Goal: Task Accomplishment & Management: Complete application form

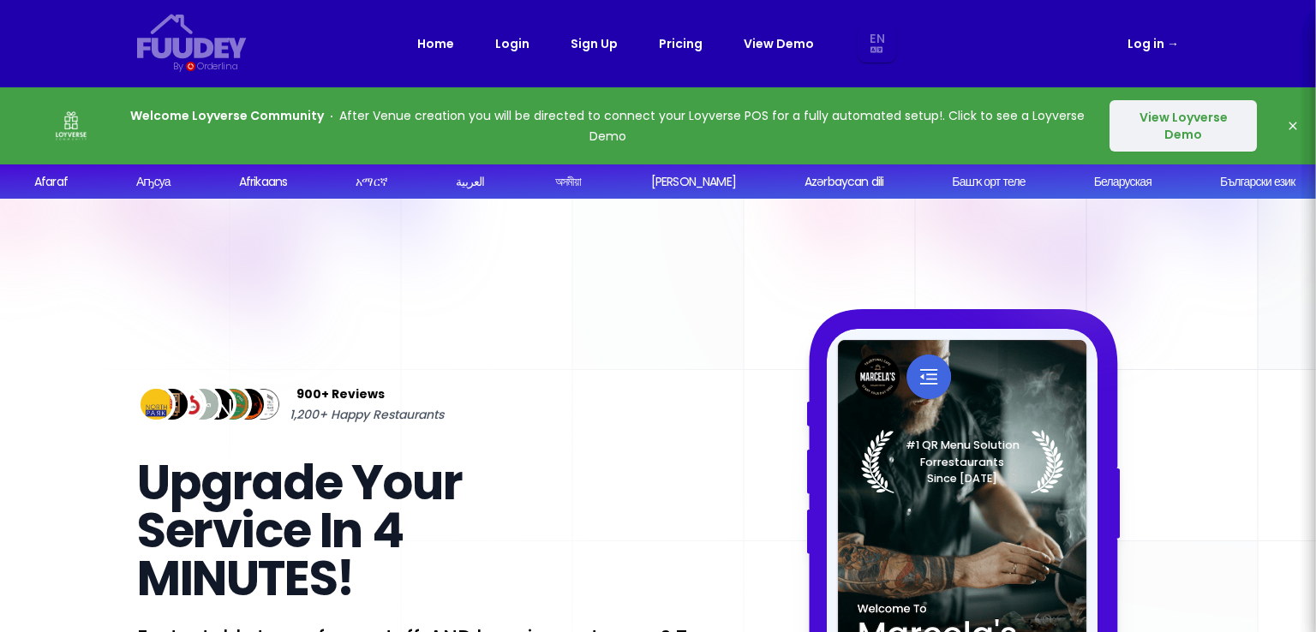
select select "en"
click at [1170, 132] on button "View Loyverse Demo" at bounding box center [1183, 125] width 147 height 51
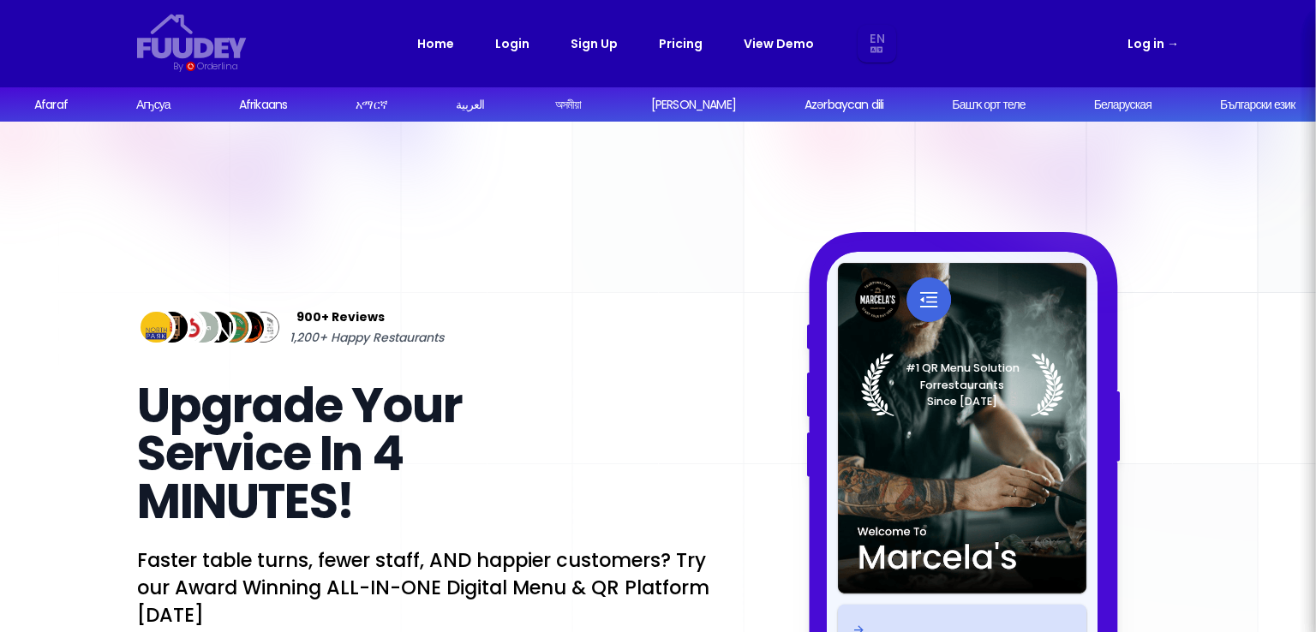
select select "en"
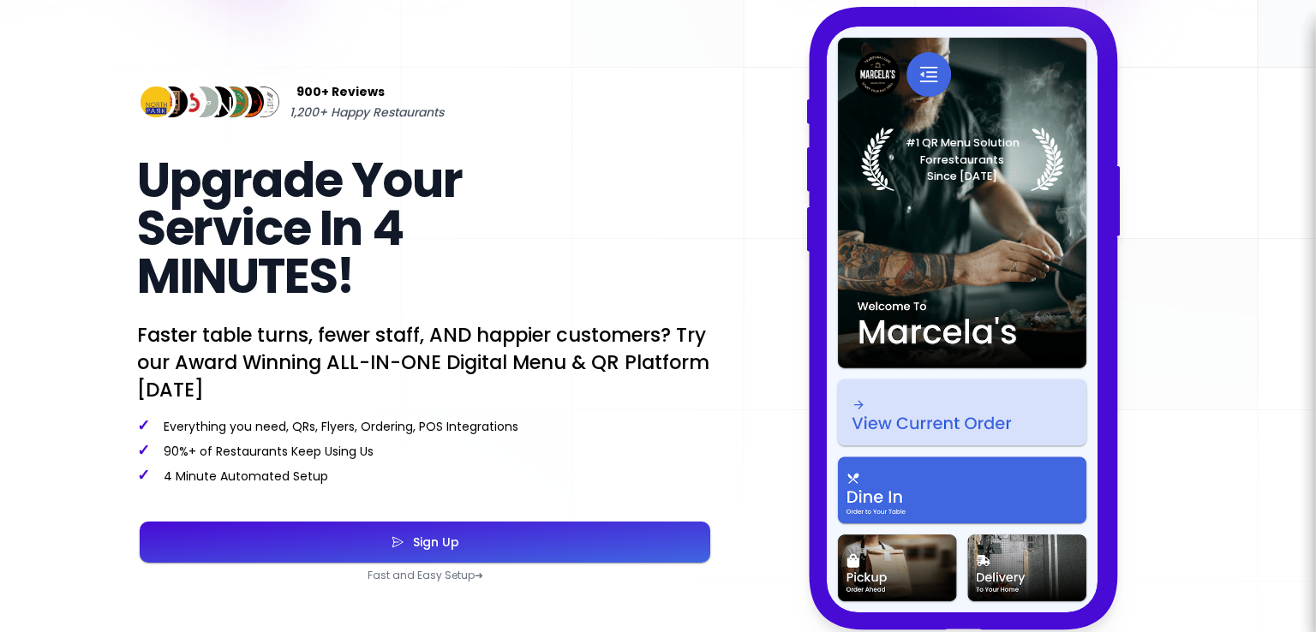
scroll to position [343, 0]
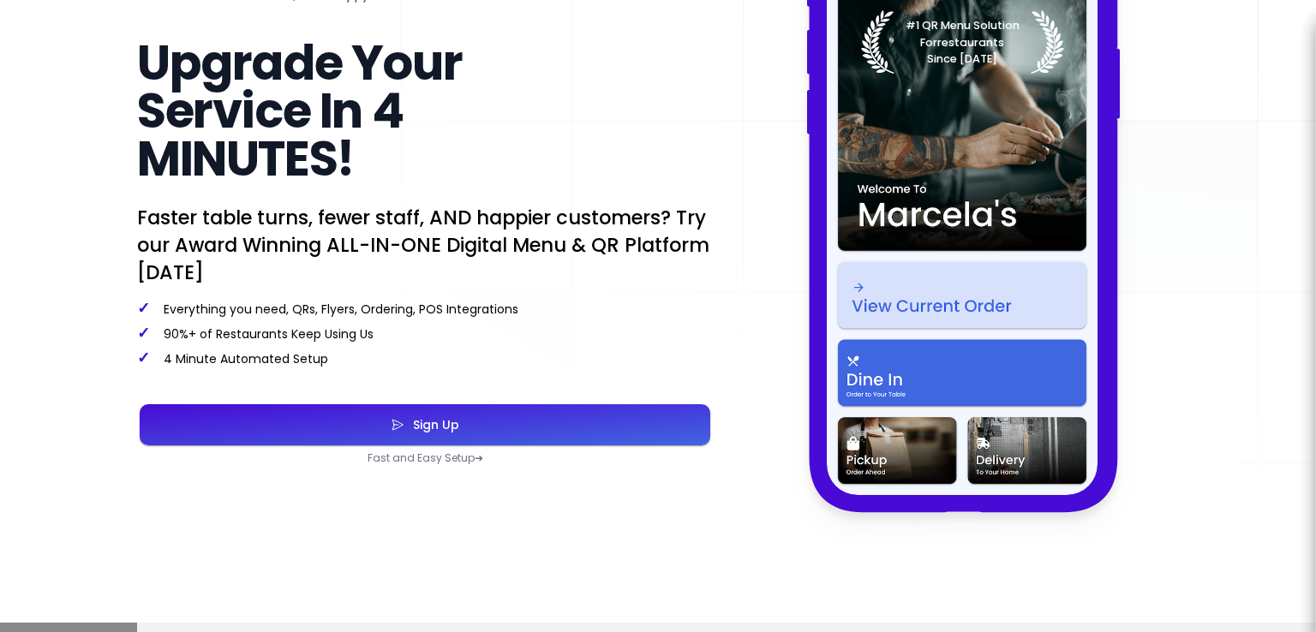
click at [448, 424] on div "Sign Up" at bounding box center [431, 425] width 55 height 12
select select "en"
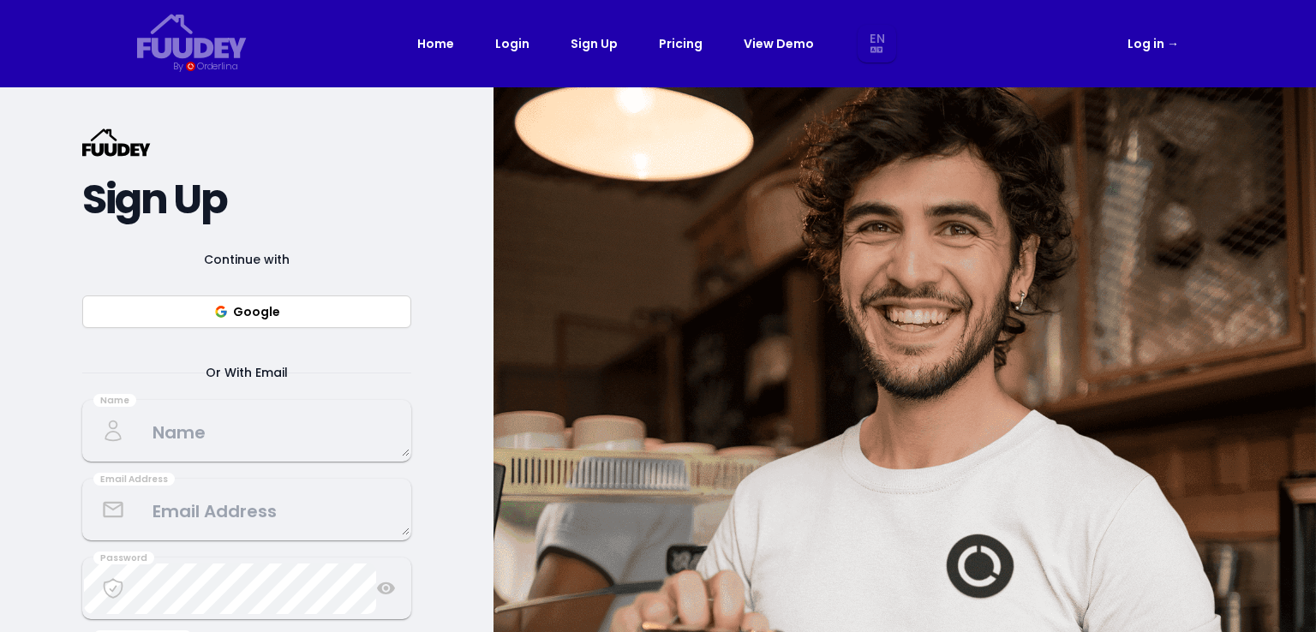
select select "en"
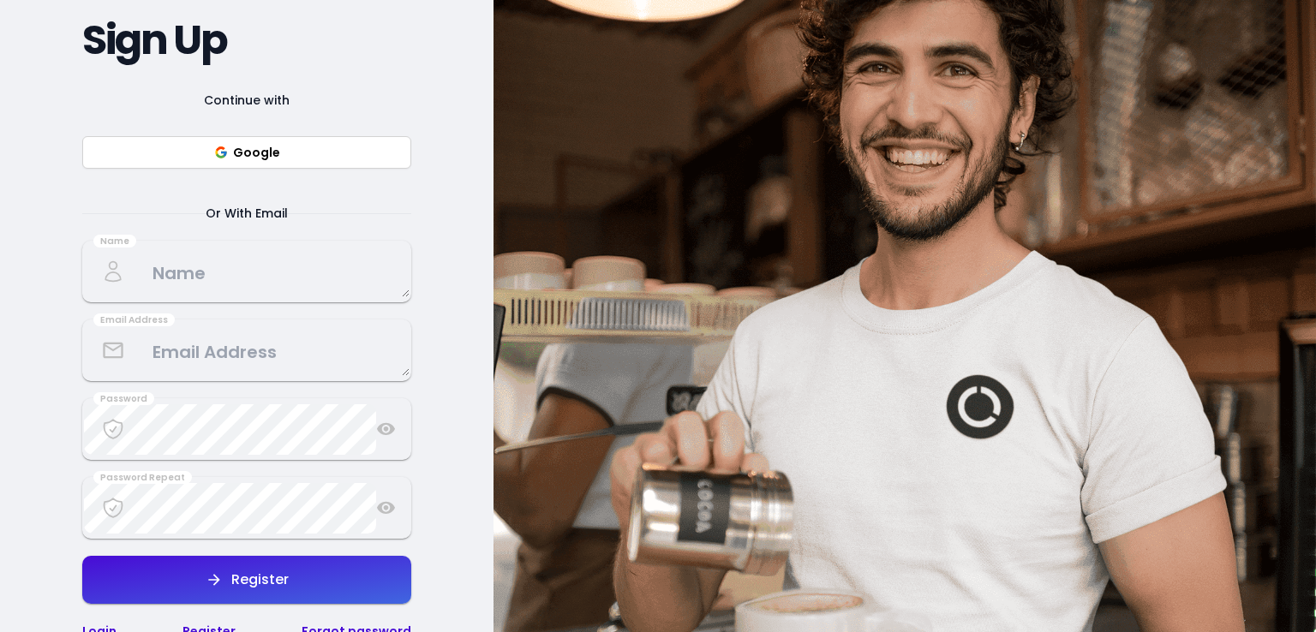
scroll to position [171, 0]
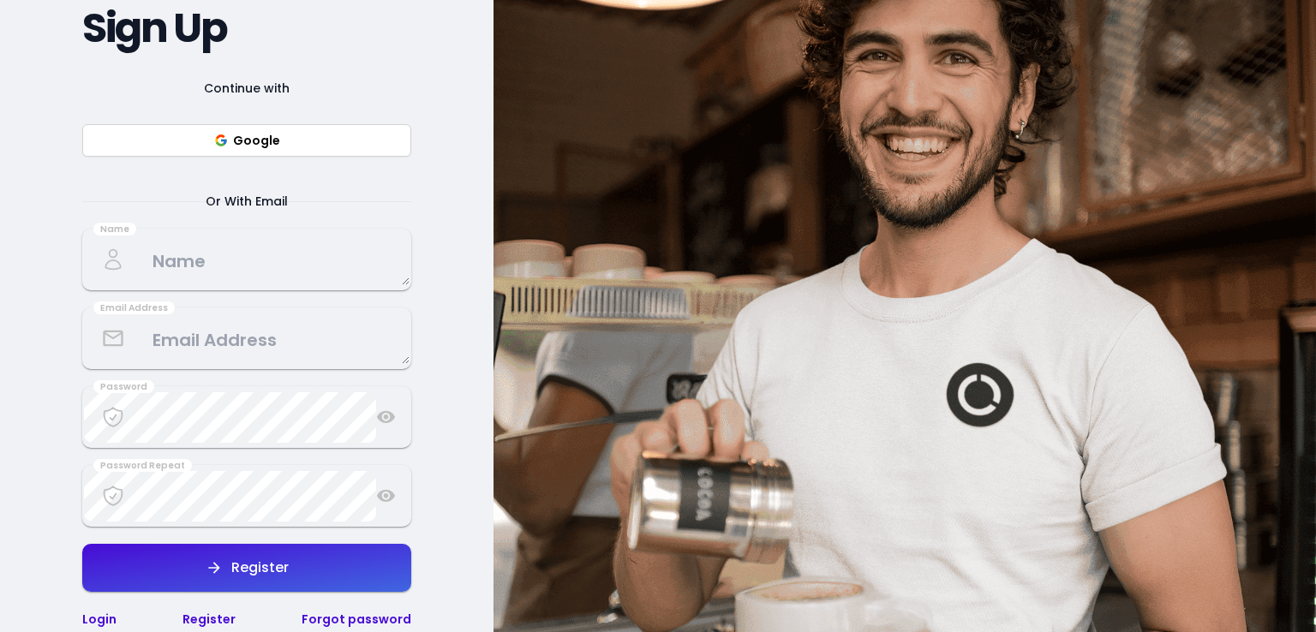
click at [212, 261] on textarea at bounding box center [247, 260] width 326 height 51
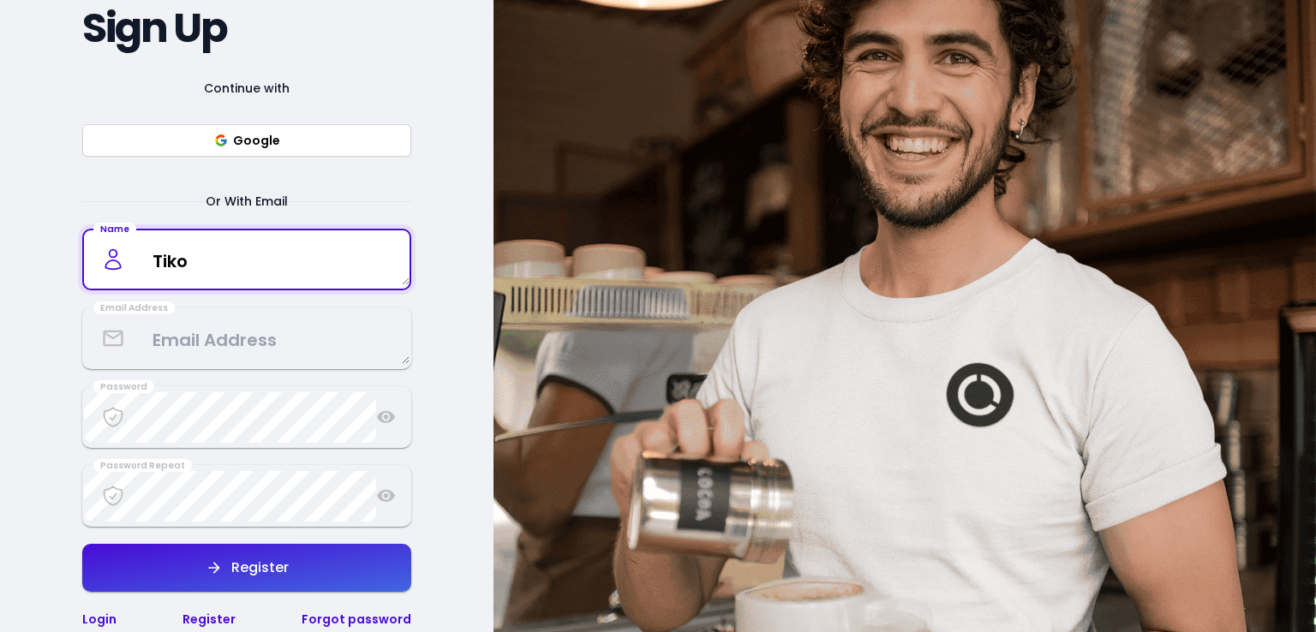
type textarea "Tiko"
click at [212, 341] on textarea at bounding box center [247, 339] width 326 height 51
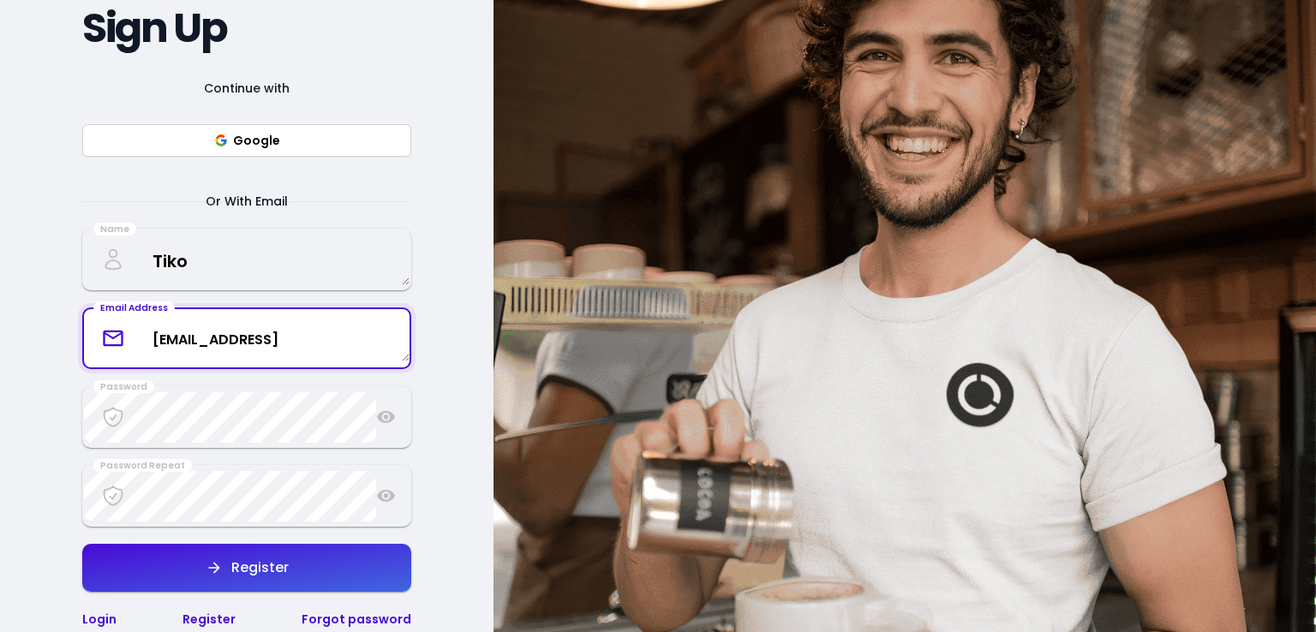
type textarea "[EMAIL_ADDRESS]"
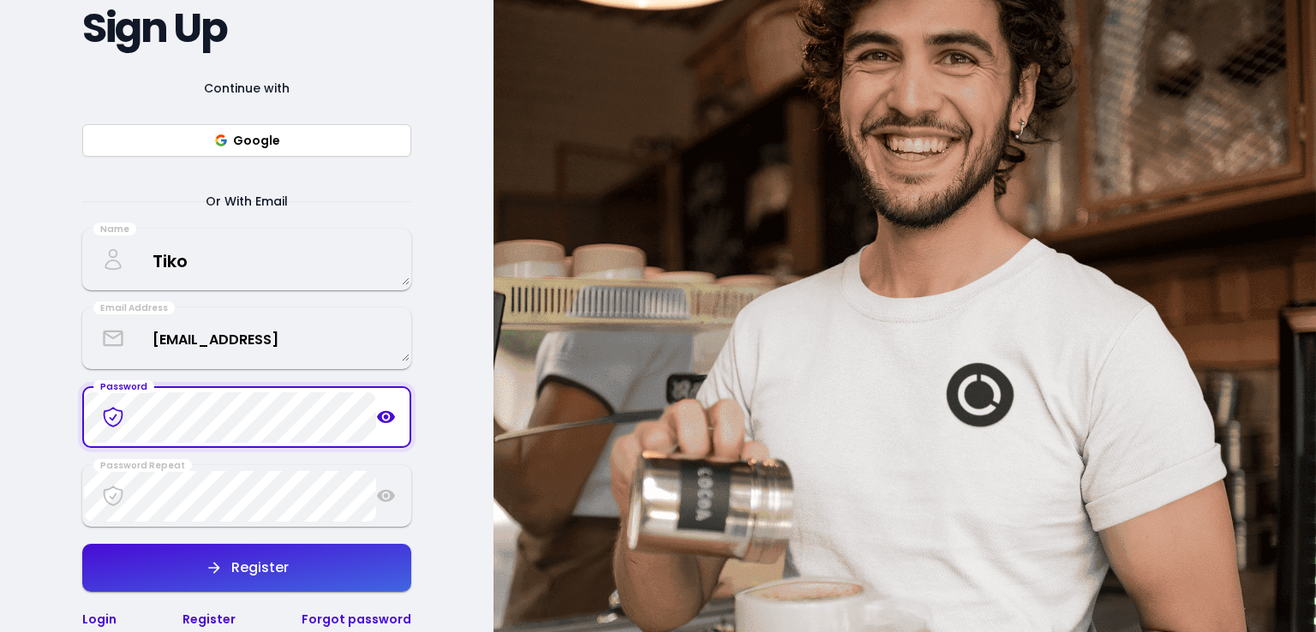
click at [389, 416] on icon at bounding box center [386, 417] width 20 height 21
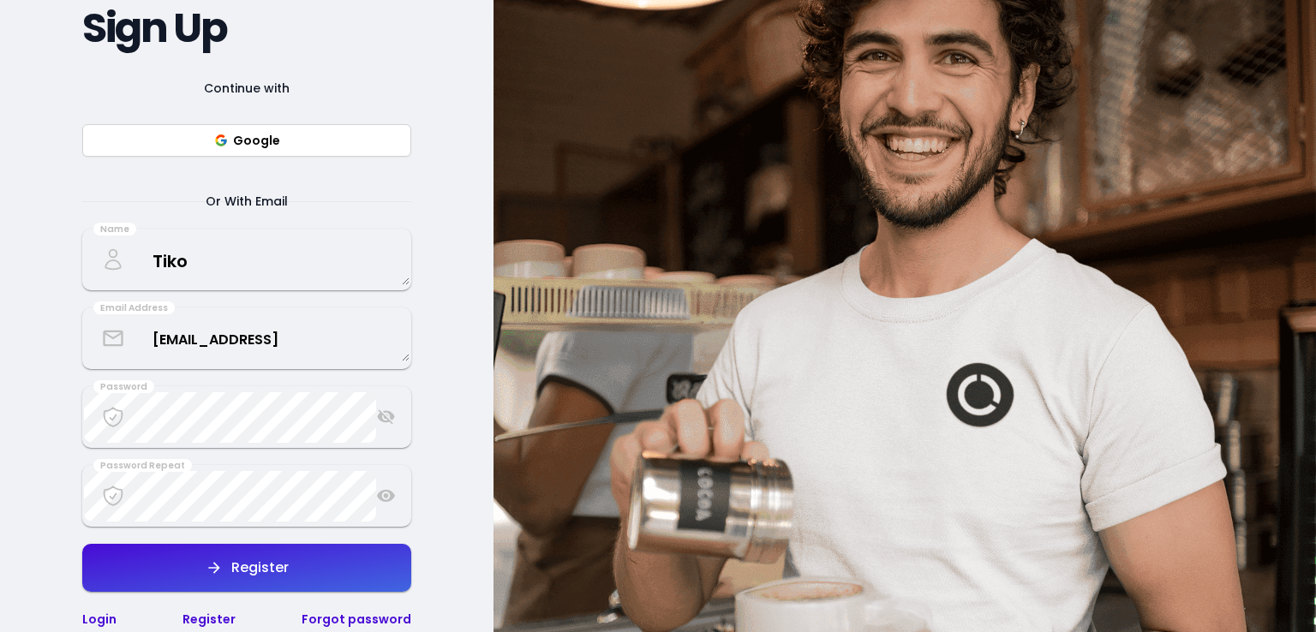
click at [384, 498] on icon at bounding box center [386, 496] width 20 height 21
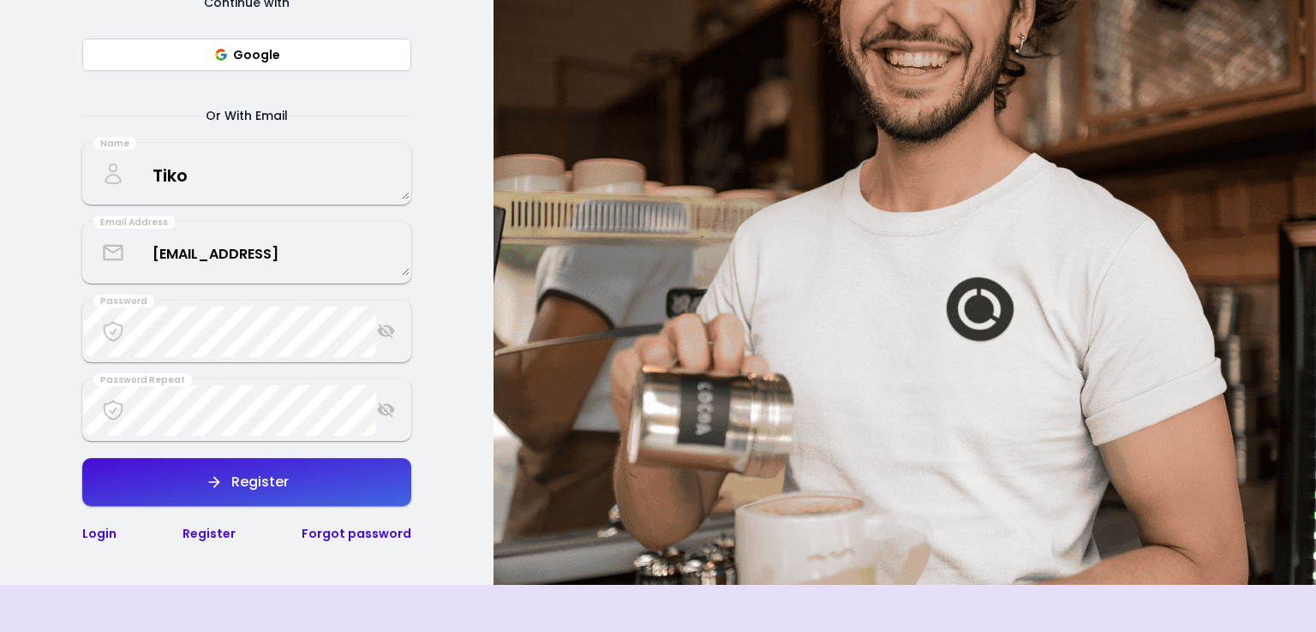
click at [255, 483] on div "Register" at bounding box center [256, 483] width 66 height 14
select select "en"
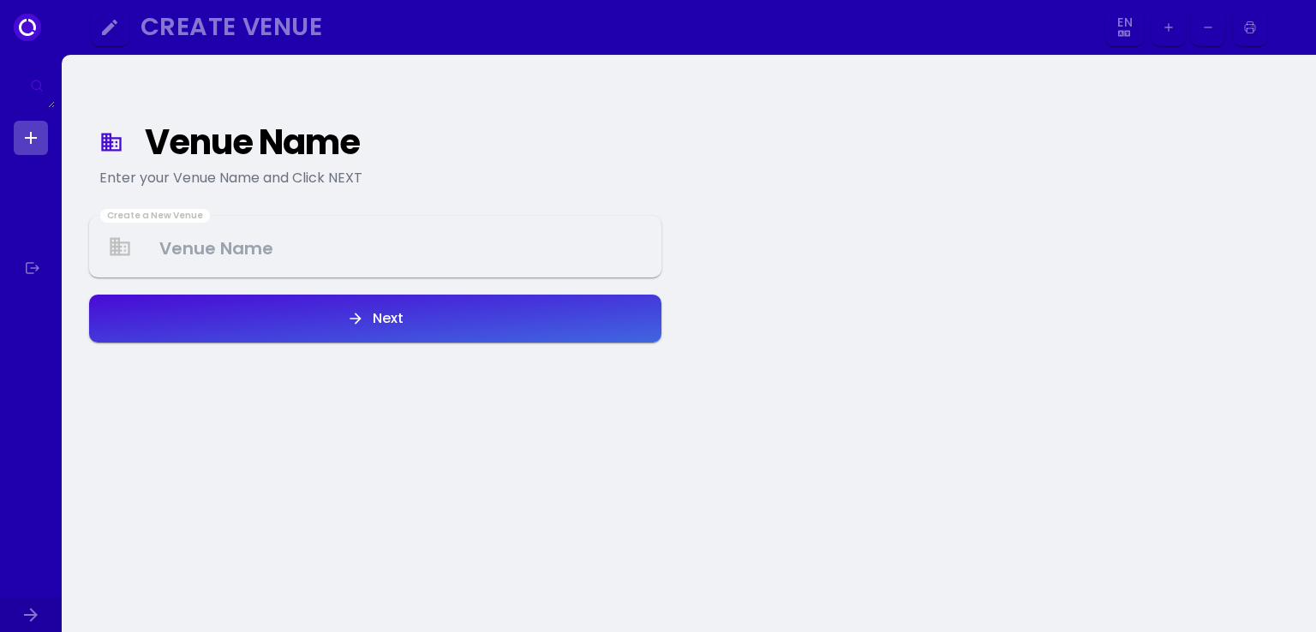
select select "en"
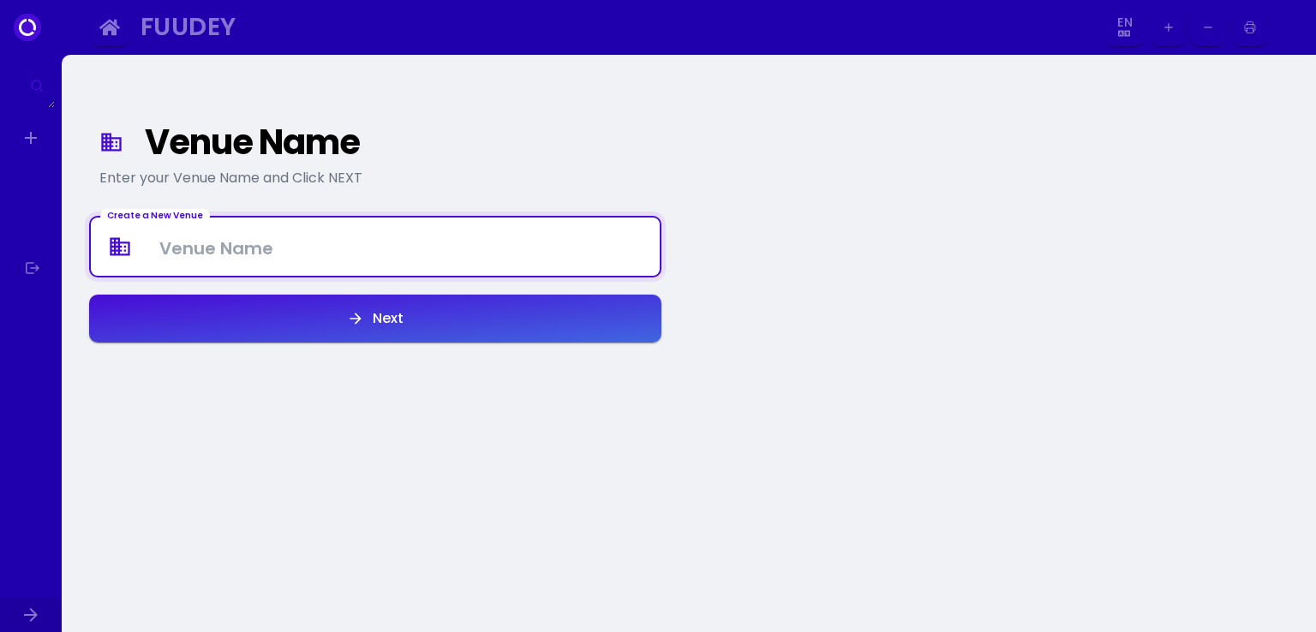
click at [242, 244] on Venue at bounding box center [375, 247] width 569 height 51
type Venue "Tiko"
click at [386, 322] on div "Next" at bounding box center [383, 319] width 39 height 14
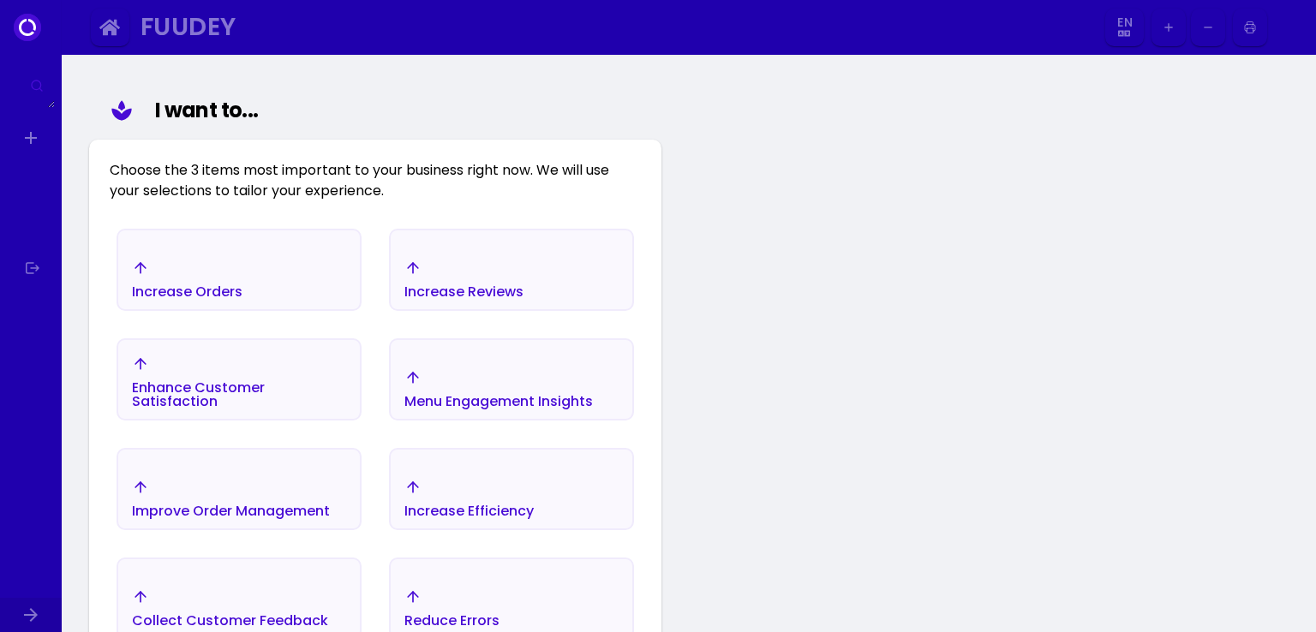
scroll to position [199, 0]
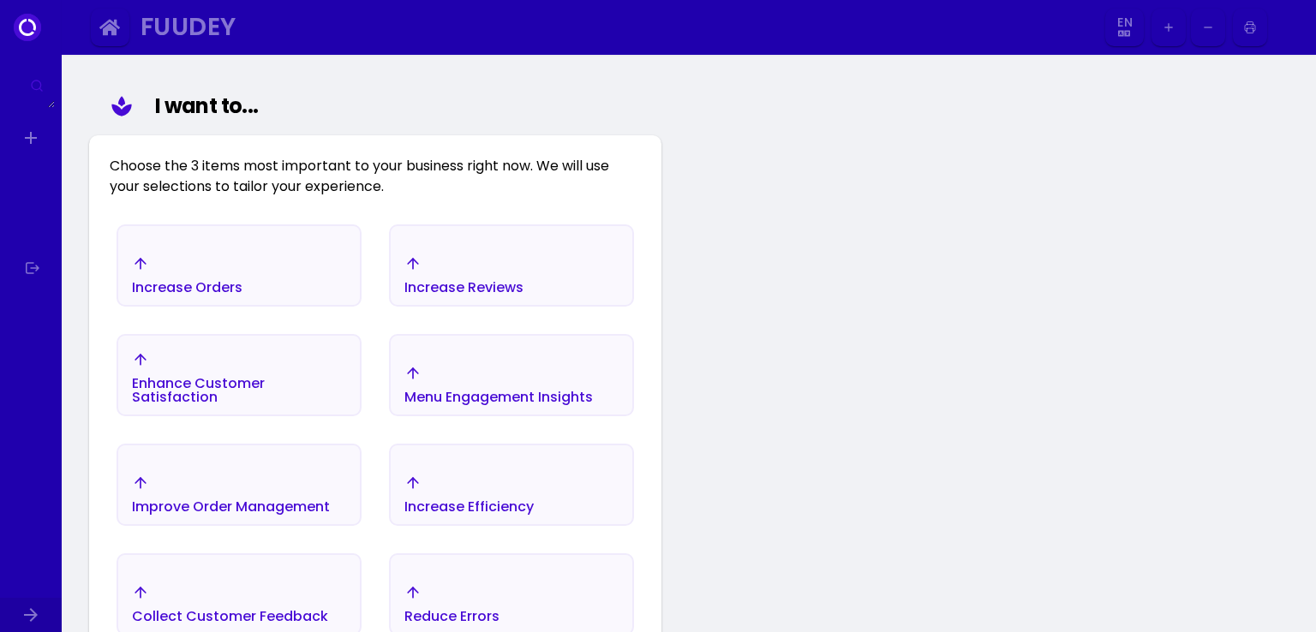
click at [213, 284] on div "Increase Orders" at bounding box center [187, 288] width 111 height 14
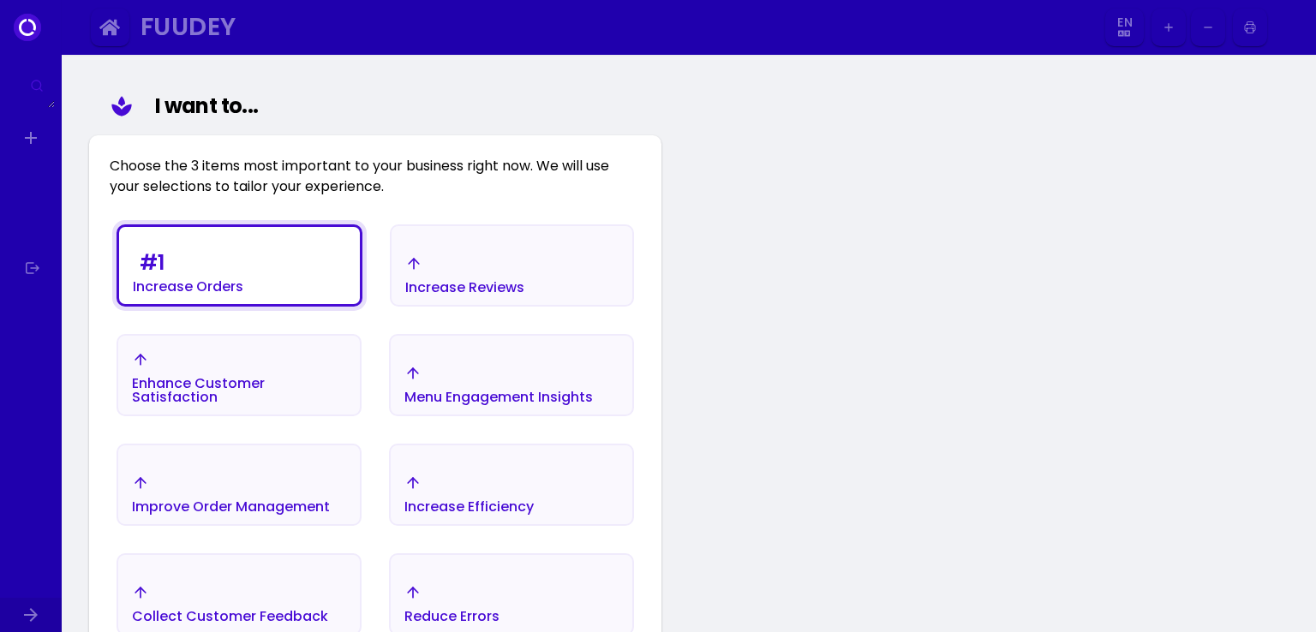
click at [250, 371] on div "Enhance Customer Satisfaction" at bounding box center [239, 377] width 214 height 53
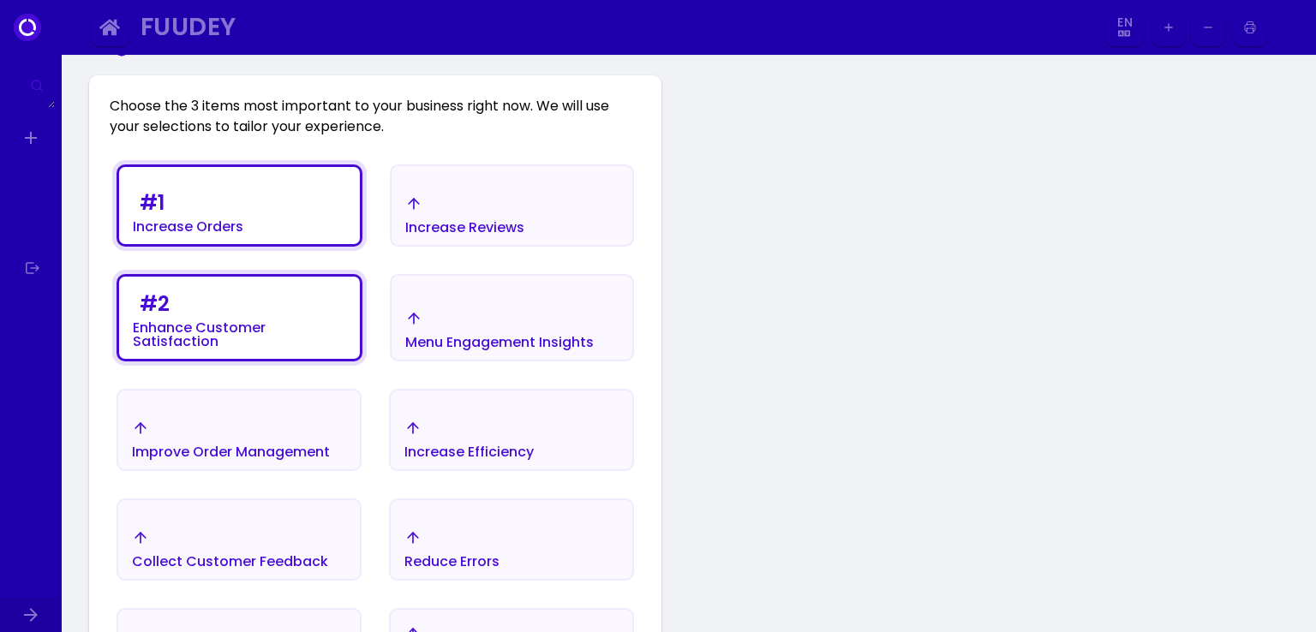
scroll to position [370, 0]
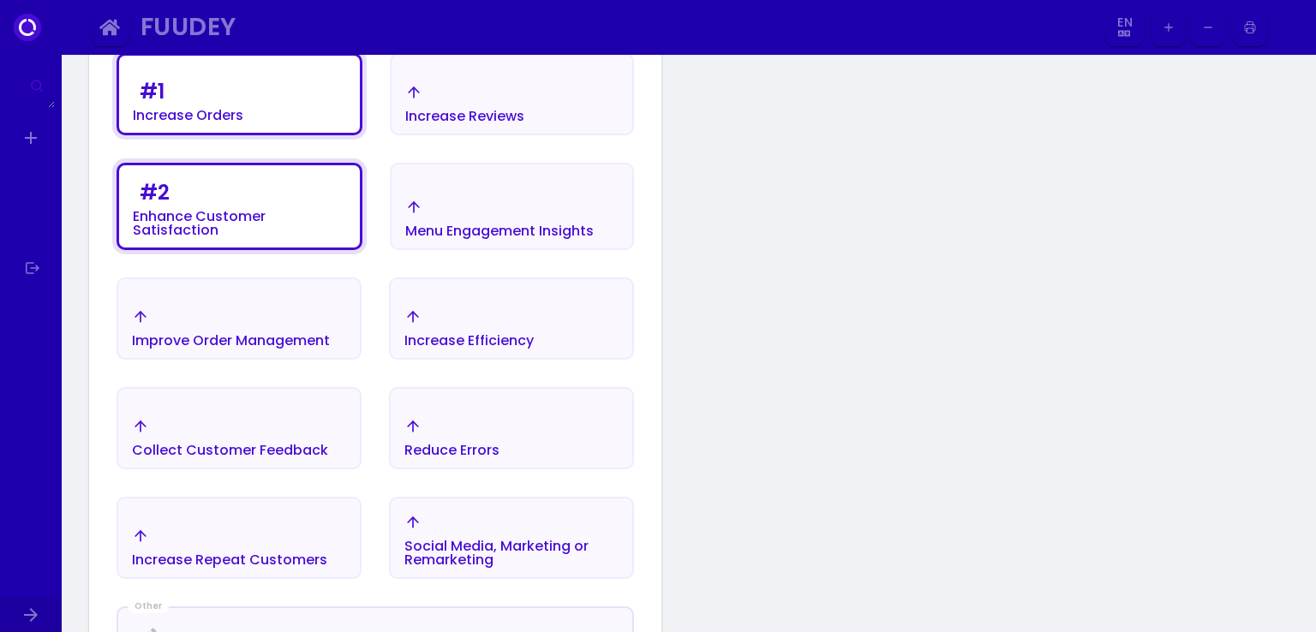
click at [250, 334] on div "Improve Order Management" at bounding box center [231, 341] width 198 height 14
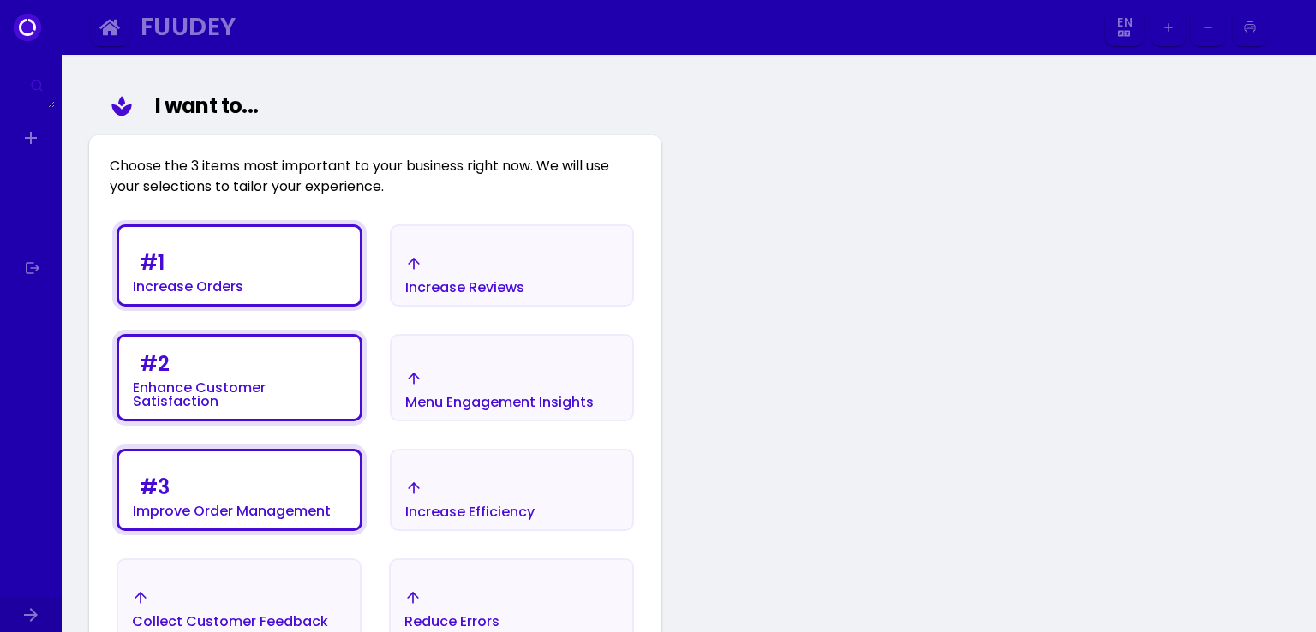
scroll to position [542, 0]
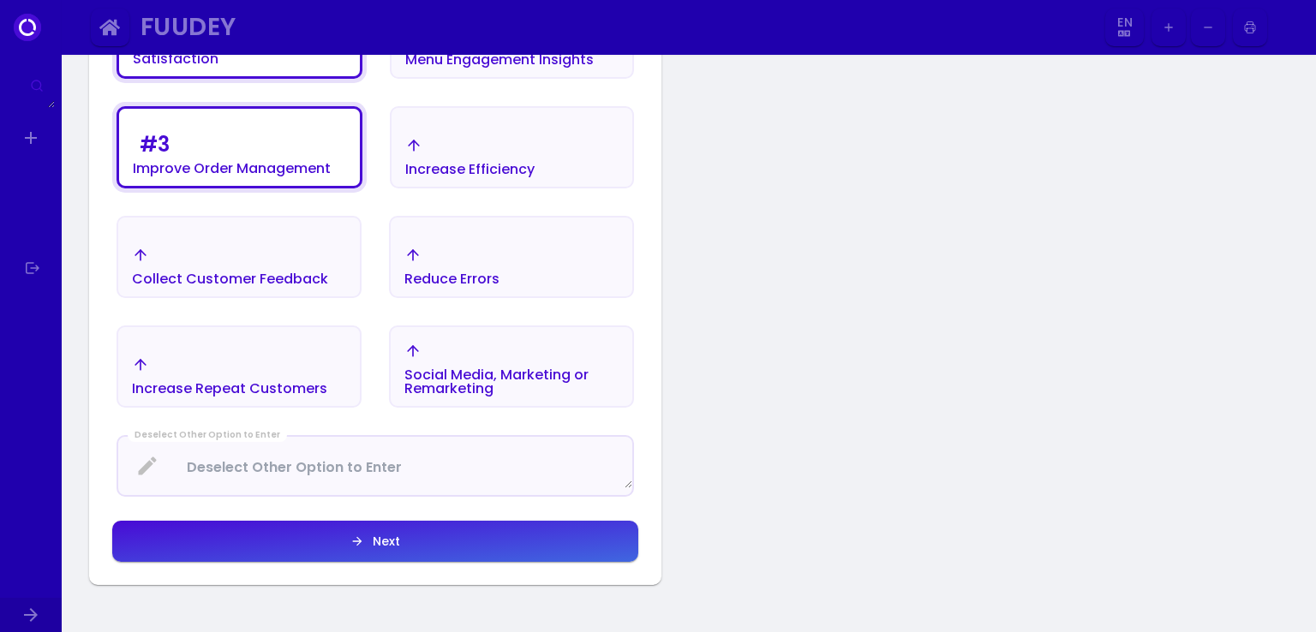
click at [425, 536] on button "Next" at bounding box center [375, 541] width 526 height 41
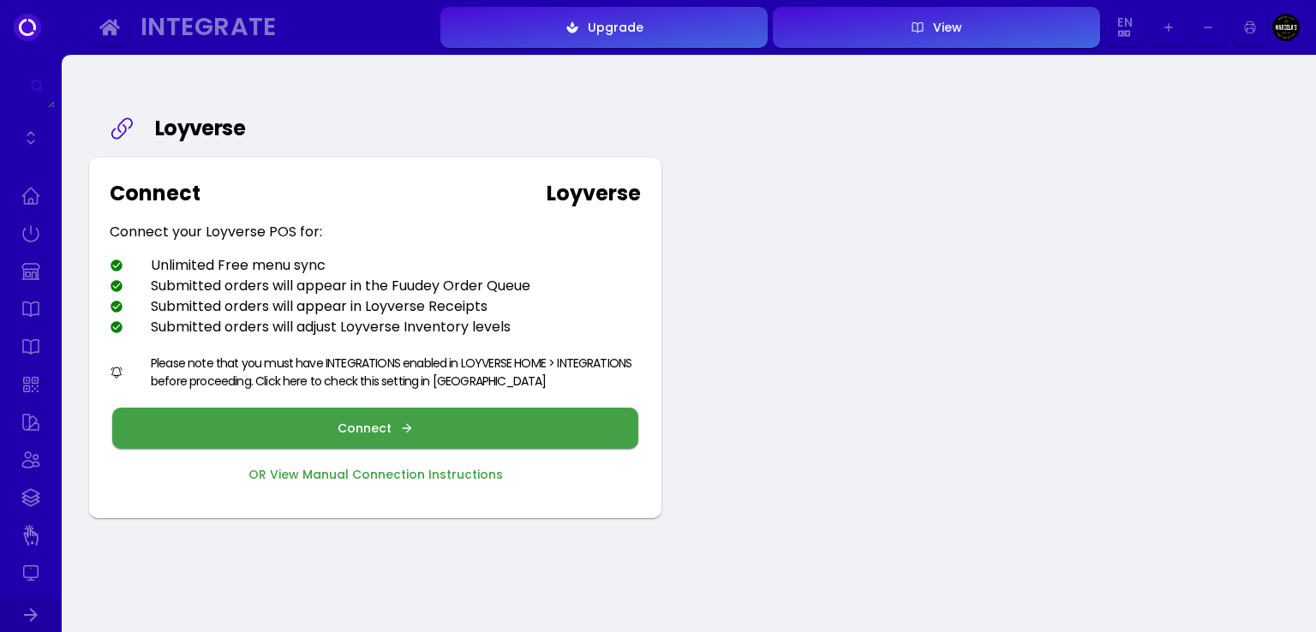
click at [363, 428] on div "Connect" at bounding box center [369, 428] width 63 height 12
